Goal: Find specific page/section: Find specific page/section

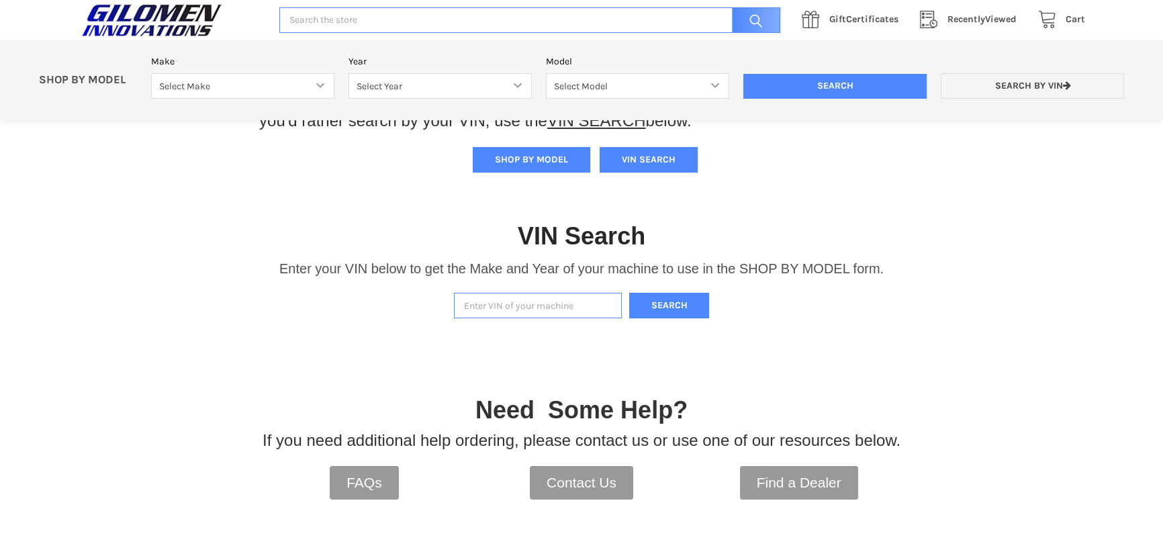
scroll to position [60, 0]
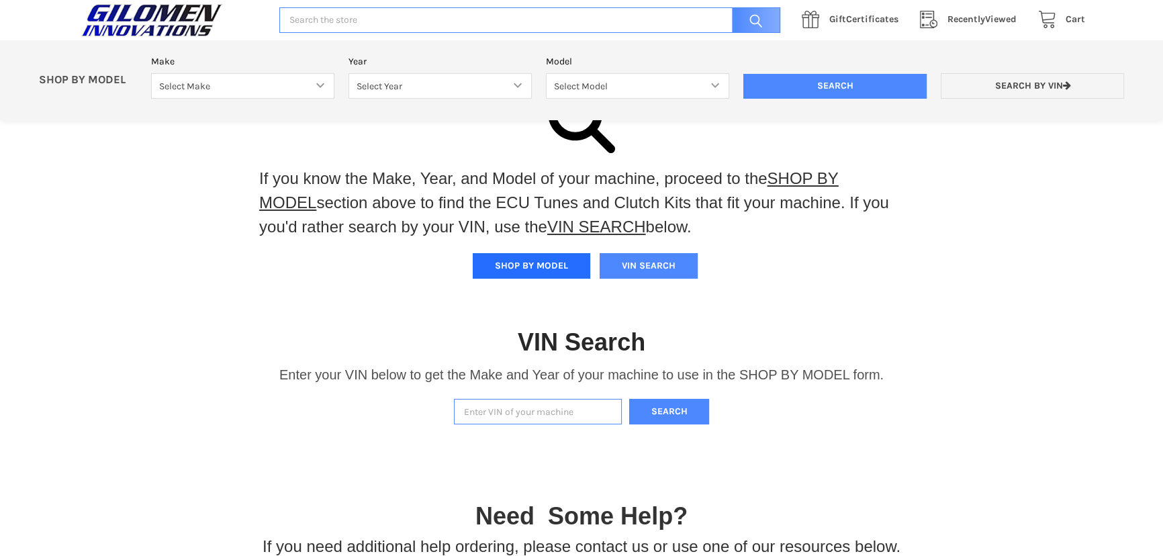
click at [534, 260] on button "SHOP BY MODEL" at bounding box center [531, 266] width 117 height 26
drag, startPoint x: 242, startPoint y: 89, endPoint x: 252, endPoint y: 97, distance: 13.3
click at [242, 89] on select "Select Make Bobcat UTV Gravely UTV ACE 900 RANGER 570 Ranger 700 / 800 RANGER 9…" at bounding box center [242, 86] width 183 height 26
select select "322"
click at [151, 73] on select "Select Make Bobcat UTV Gravely UTV ACE 900 RANGER 570 Ranger 700 / 800 RANGER 9…" at bounding box center [242, 86] width 183 height 26
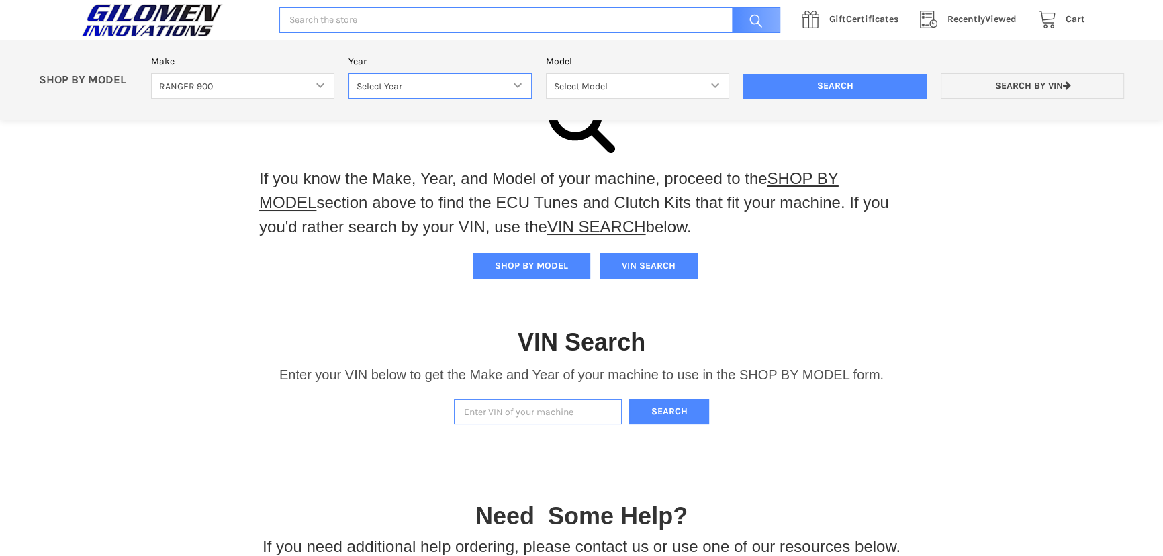
drag, startPoint x: 432, startPoint y: 89, endPoint x: 432, endPoint y: 98, distance: 9.4
click at [432, 89] on select "Select Year [DATE] 2014 2015 2016 2017 2018 2019" at bounding box center [439, 86] width 183 height 26
select select "326"
click at [348, 73] on select "Select Year [DATE] 2014 2015 2016 2017 2018 2019" at bounding box center [439, 86] width 183 height 26
drag, startPoint x: 659, startPoint y: 91, endPoint x: 657, endPoint y: 97, distance: 7.0
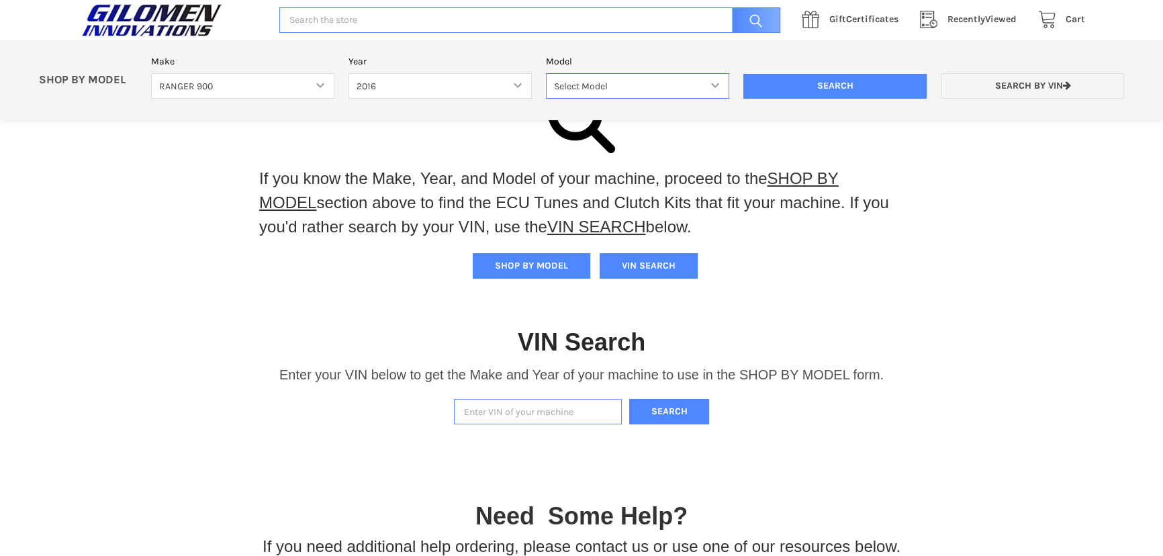
click at [659, 91] on select "Select Model Ranger 900 XP Ranger 900 Crew Ranger 900 Highlifter Ranger 900 Hun…" at bounding box center [637, 86] width 183 height 26
select select "133"
click at [546, 73] on select "Select Model Ranger 900 XP Ranger 900 Crew Ranger 900 Highlifter Ranger 900 Hun…" at bounding box center [637, 86] width 183 height 26
click at [822, 87] on input "Search" at bounding box center [834, 87] width 183 height 26
